Goal: Transaction & Acquisition: Purchase product/service

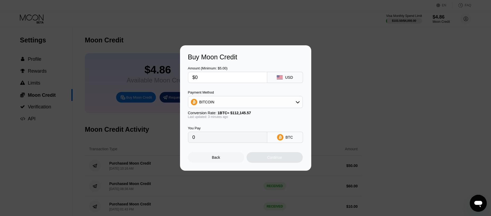
type input "$02"
type input "0.00001784"
type input "$0"
type input "0"
type input "$20"
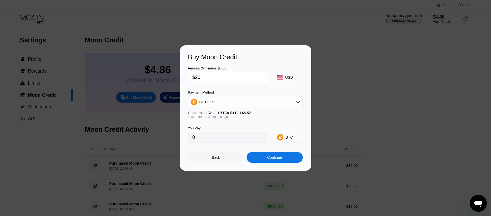
type input "0.00017834"
type input "$20"
click at [238, 106] on div "BITCOIN" at bounding box center [245, 102] width 114 height 11
click at [226, 129] on div "USDT on TRON" at bounding box center [249, 128] width 100 height 4
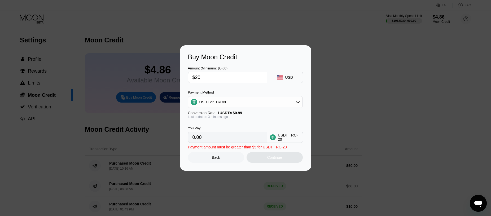
type input "20.20"
click at [208, 78] on input "$20" at bounding box center [228, 77] width 70 height 11
type input "$2"
type input "2.02"
type input "$25"
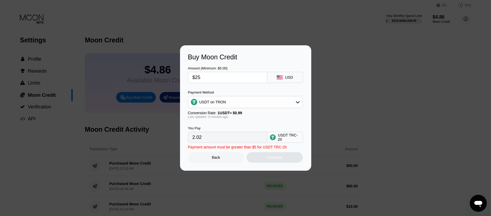
type input "25.25"
type input "$25"
click at [275, 159] on div "Continue" at bounding box center [274, 157] width 15 height 4
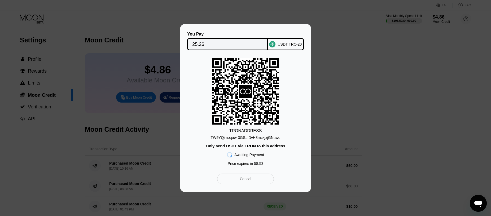
click at [217, 42] on input "25.26" at bounding box center [227, 44] width 71 height 11
click at [230, 137] on div "TW9YQimoqawr3GS...DvH8mckjxjGNuwo" at bounding box center [246, 138] width 70 height 4
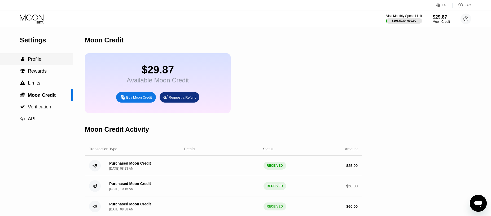
click at [34, 60] on span "Profile" at bounding box center [35, 58] width 14 height 5
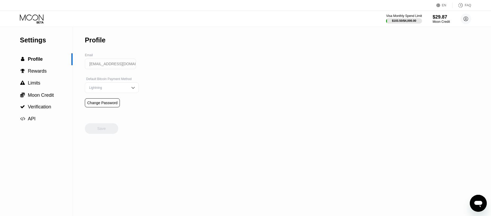
click at [33, 17] on icon at bounding box center [32, 18] width 25 height 9
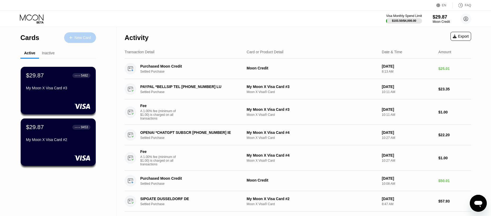
click at [76, 37] on div "New Card" at bounding box center [83, 38] width 16 height 5
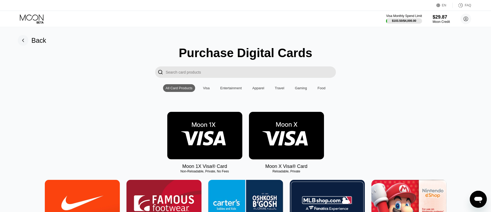
click at [292, 136] on img at bounding box center [286, 135] width 75 height 47
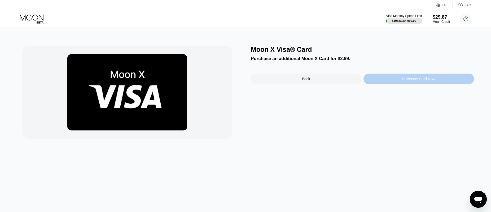
click at [399, 79] on div "Purchase Card Now" at bounding box center [419, 78] width 110 height 11
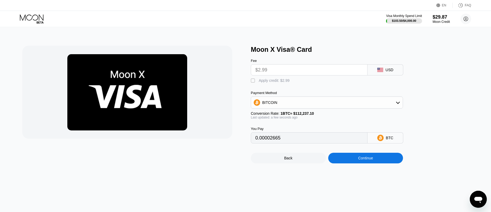
click at [253, 82] on div "" at bounding box center [253, 80] width 5 height 5
type input "0"
click at [355, 160] on div "Continue" at bounding box center [365, 157] width 75 height 11
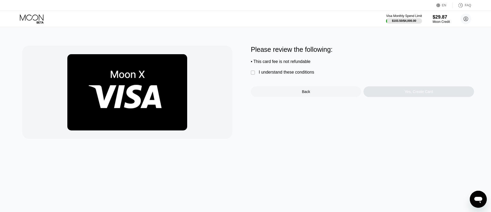
click at [253, 75] on div "" at bounding box center [253, 72] width 5 height 5
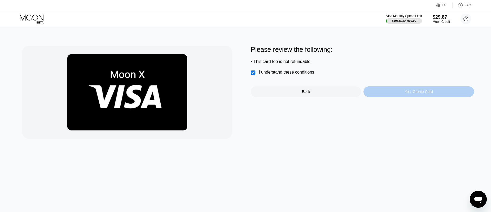
click at [418, 93] on div "Yes, Create Card" at bounding box center [419, 91] width 28 height 4
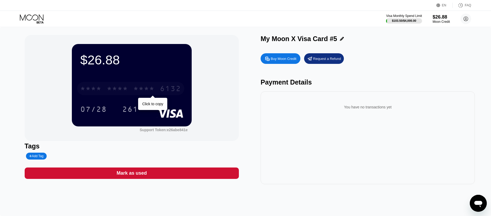
click at [160, 89] on div "* * * * * * * * * * * * 6132" at bounding box center [130, 88] width 107 height 13
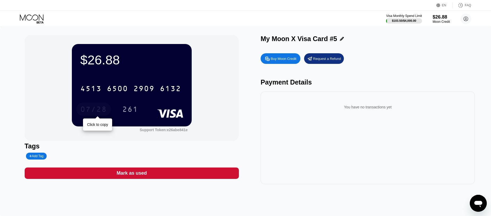
click at [92, 110] on div "07/28" at bounding box center [93, 110] width 27 height 8
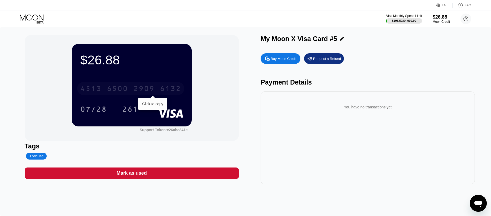
click at [155, 89] on div "[CREDIT_CARD_NUMBER]" at bounding box center [130, 88] width 107 height 13
click at [130, 90] on div "* * * * * * * * * * * * 6132" at bounding box center [130, 88] width 107 height 13
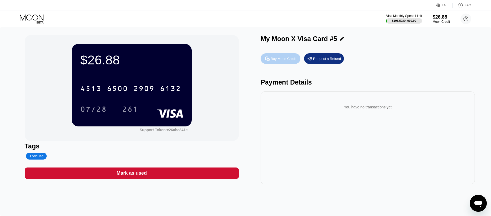
click at [273, 61] on div "Buy Moon Credit" at bounding box center [284, 58] width 26 height 5
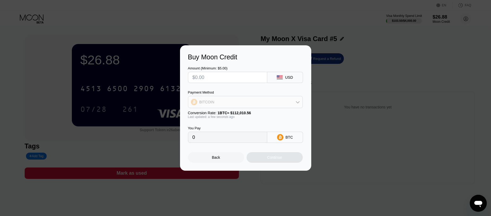
click at [284, 97] on div "BITCOIN" at bounding box center [245, 102] width 114 height 11
click at [206, 127] on span "USDT on TRON" at bounding box center [214, 128] width 27 height 4
type input "0.00"
click at [219, 77] on input "text" at bounding box center [228, 77] width 70 height 11
type input "$20"
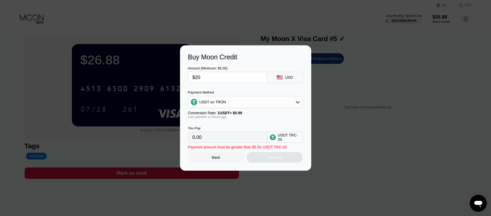
type input "20.20"
type input "$20"
click at [256, 121] on div "You Pay 20.20 USDT TRC-20" at bounding box center [245, 131] width 115 height 24
click at [277, 160] on div "Continue" at bounding box center [274, 157] width 15 height 4
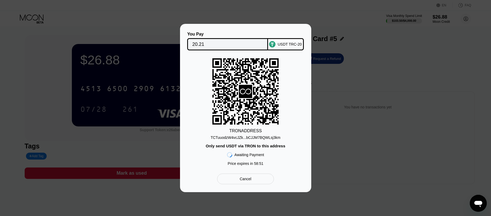
click at [255, 137] on div "TCTuuodzW4vcJZk...bCJJM7BQWLsj3km" at bounding box center [246, 138] width 70 height 4
click at [186, 145] on div "You Pay 20.21 USDT TRC-20 TRON ADDRESS TCTuuodzW4vcJZk...bCJJM7BQWLsj3km Only s…" at bounding box center [245, 108] width 131 height 168
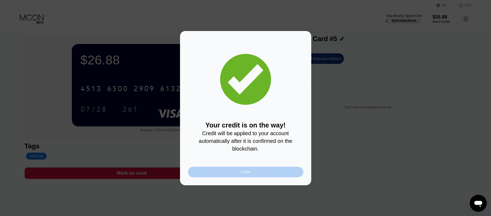
click at [251, 174] on div "Close" at bounding box center [245, 172] width 115 height 11
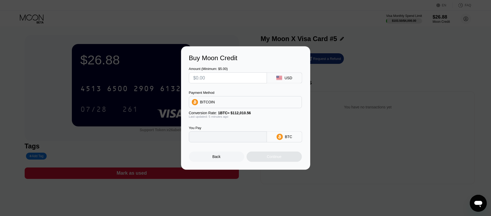
type input "0"
